Goal: Information Seeking & Learning: Learn about a topic

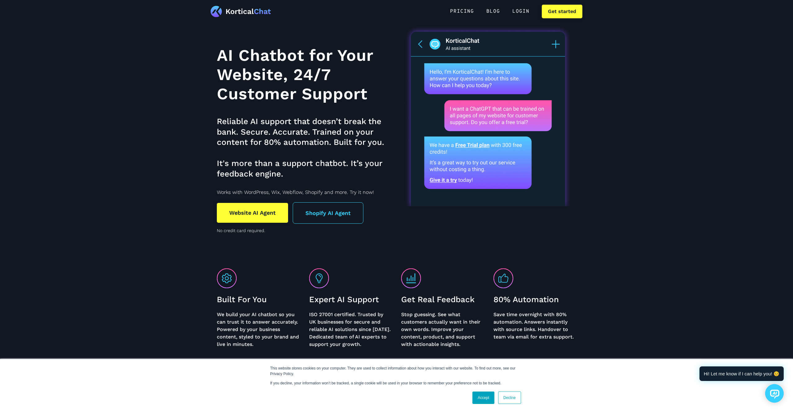
click at [261, 65] on h1 "AI Chatbot for Your Website, 24/7 Customer Support" at bounding box center [305, 75] width 176 height 58
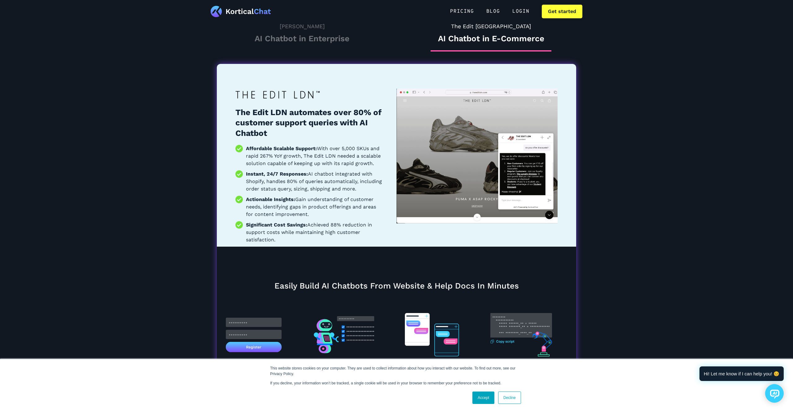
scroll to position [564, 0]
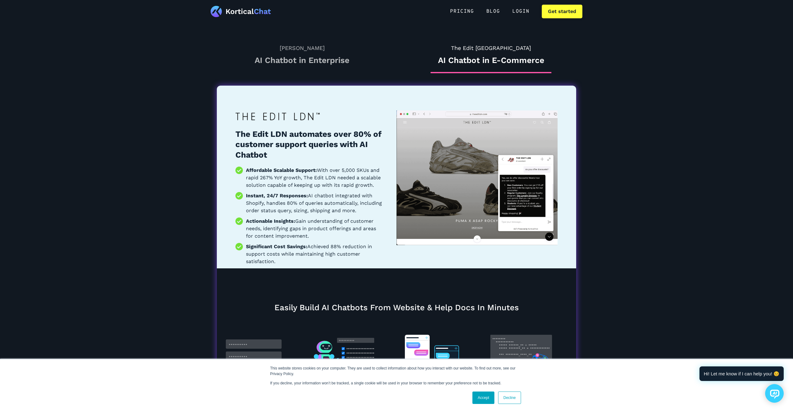
click at [319, 60] on h3 "AI Chatbot in Enterprise" at bounding box center [302, 60] width 121 height 11
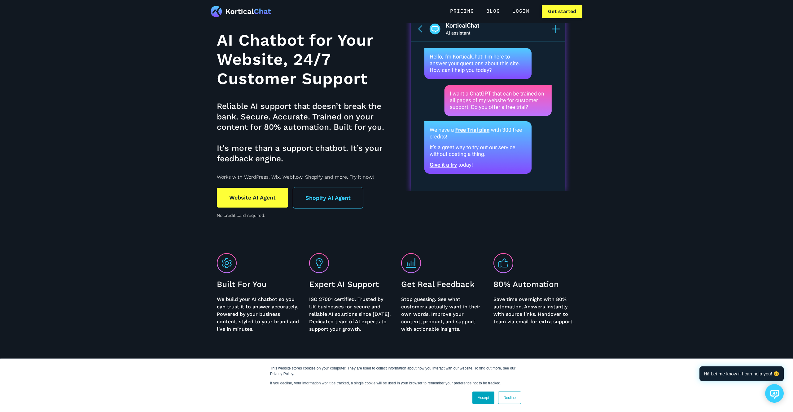
scroll to position [0, 0]
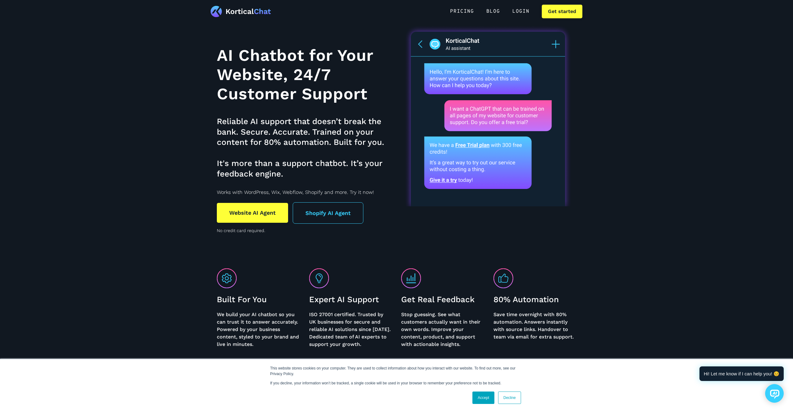
click at [316, 214] on link "Shopify AI Agent" at bounding box center [328, 212] width 71 height 21
click at [242, 215] on link "Website AI Agent" at bounding box center [252, 213] width 71 height 20
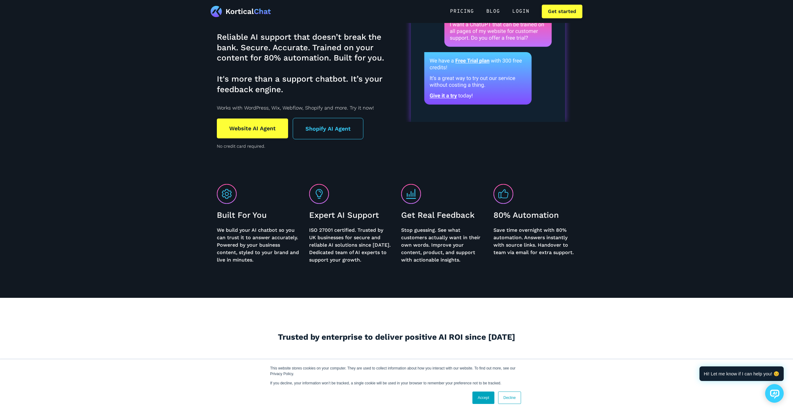
scroll to position [87, 0]
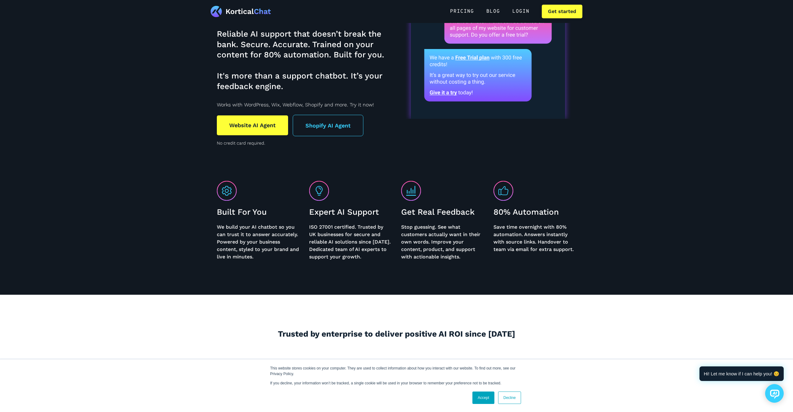
click at [230, 195] on img at bounding box center [227, 191] width 20 height 20
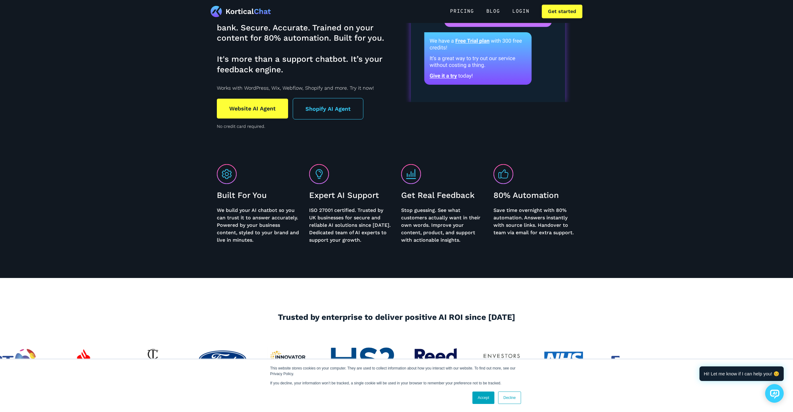
scroll to position [0, 0]
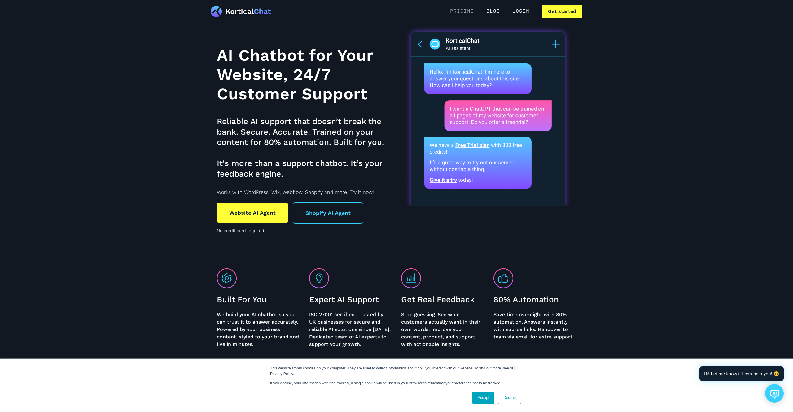
click at [462, 11] on link "Pricing" at bounding box center [462, 12] width 36 height 14
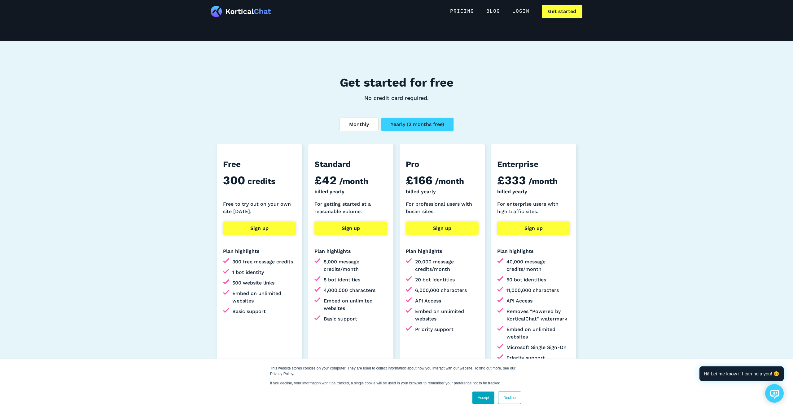
scroll to position [54, 0]
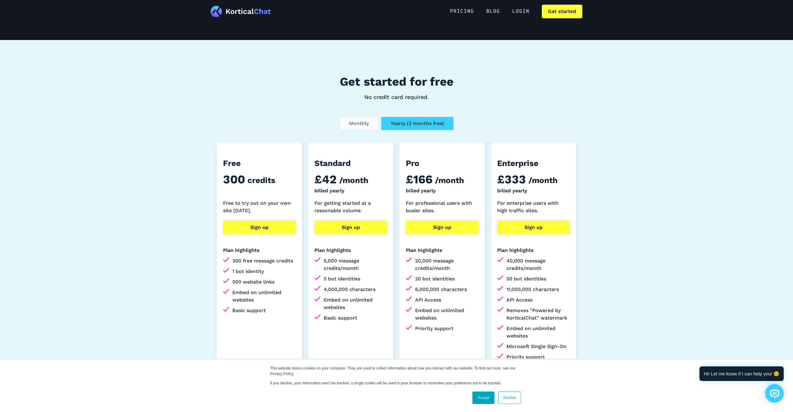
click at [359, 124] on div "Monthly" at bounding box center [359, 123] width 20 height 7
click at [406, 123] on div "Yearly (2 months free)" at bounding box center [418, 123] width 54 height 7
click at [363, 124] on div "Monthly" at bounding box center [359, 123] width 20 height 7
click at [400, 117] on link "Yearly (2 months free)" at bounding box center [417, 124] width 73 height 14
click at [366, 121] on div "Monthly" at bounding box center [359, 123] width 20 height 7
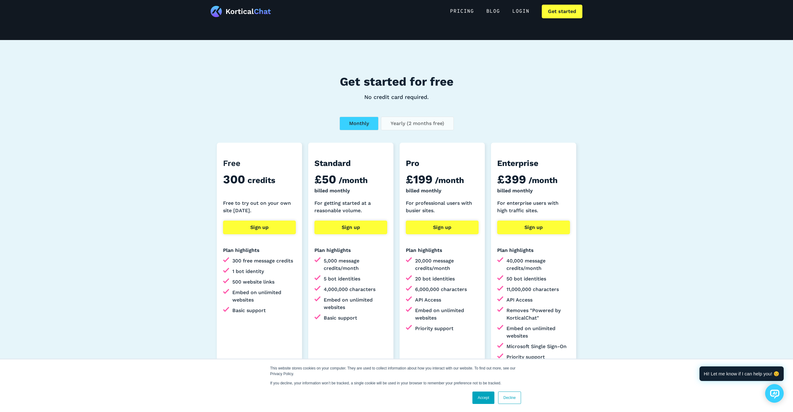
click at [404, 121] on div "Yearly (2 months free)" at bounding box center [418, 123] width 54 height 7
click at [361, 123] on div "Monthly" at bounding box center [359, 123] width 20 height 7
click at [403, 125] on div "Yearly (2 months free)" at bounding box center [418, 123] width 54 height 7
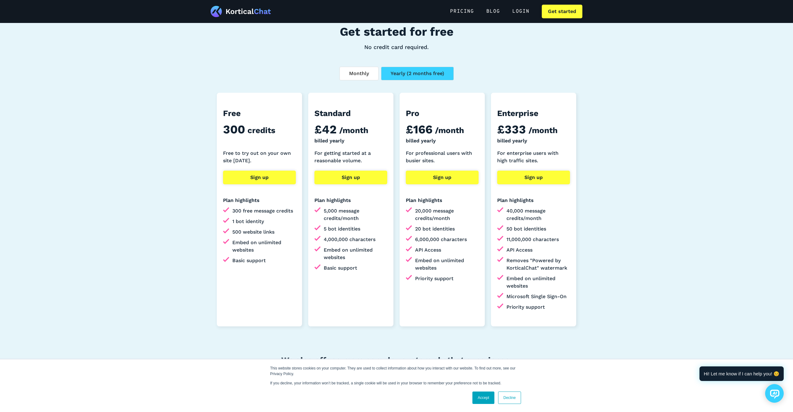
scroll to position [107, 0]
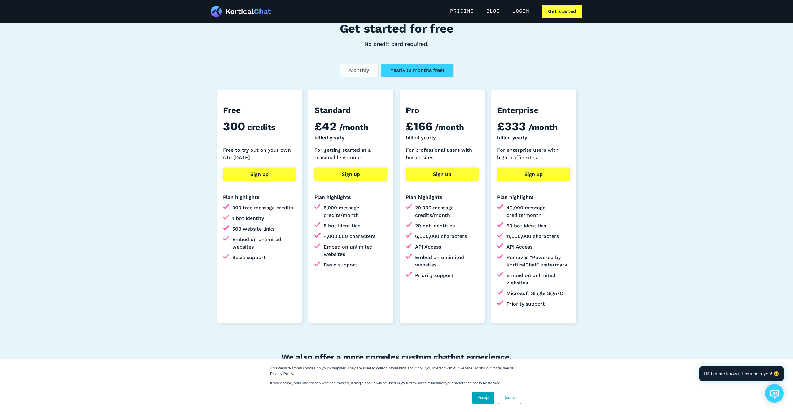
click at [361, 71] on div "Monthly" at bounding box center [359, 70] width 20 height 7
click at [399, 68] on div "Yearly (2 months free)" at bounding box center [418, 70] width 54 height 7
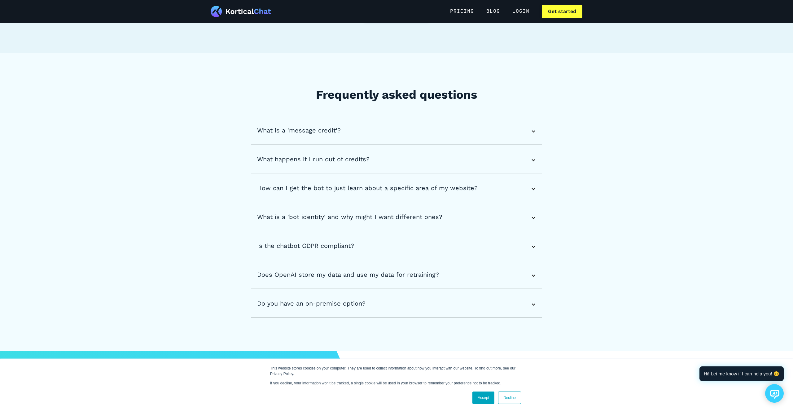
scroll to position [524, 0]
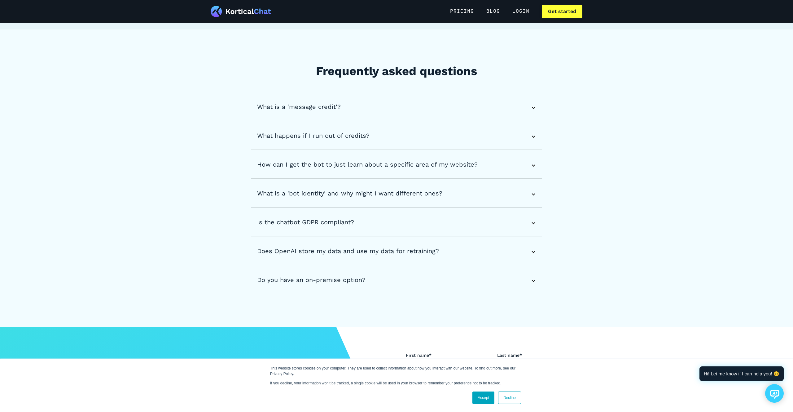
click at [279, 104] on div "What is a 'message credit'?" at bounding box center [299, 106] width 84 height 9
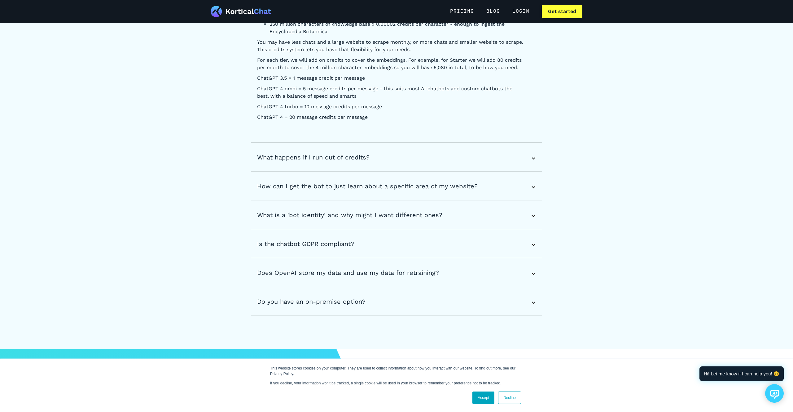
scroll to position [649, 0]
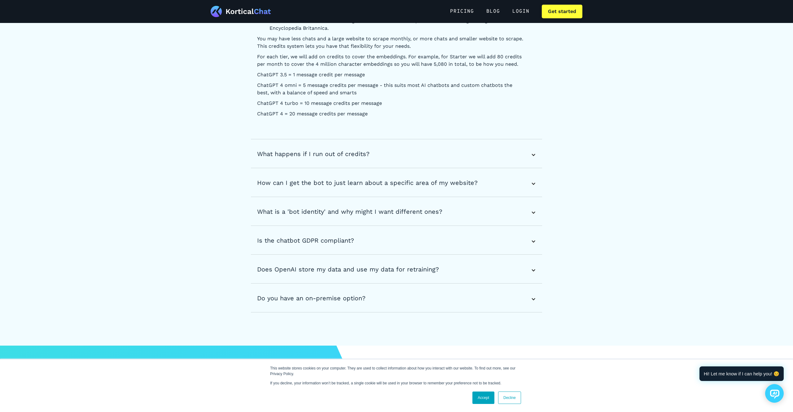
click at [288, 155] on div "What happens if I run out of credits?" at bounding box center [313, 153] width 112 height 9
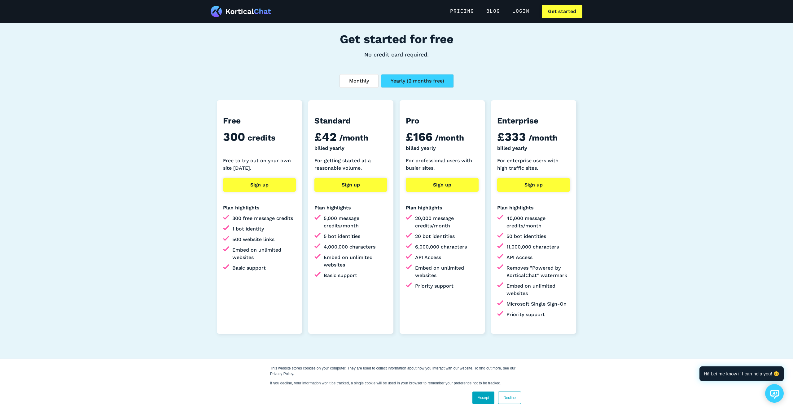
scroll to position [0, 0]
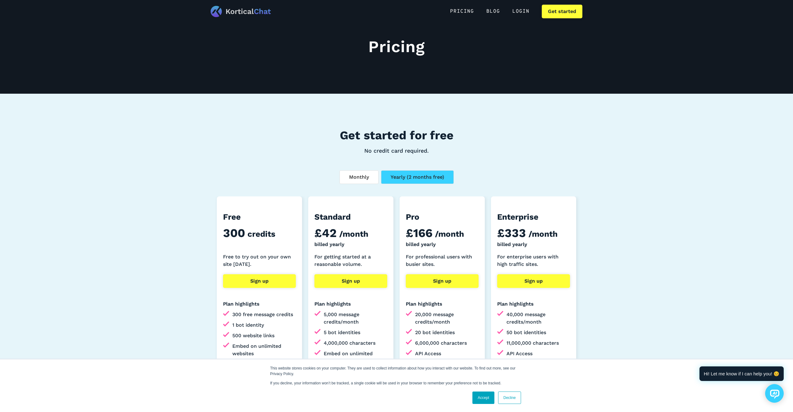
click at [247, 11] on img at bounding box center [241, 11] width 60 height 11
